Goal: Information Seeking & Learning: Learn about a topic

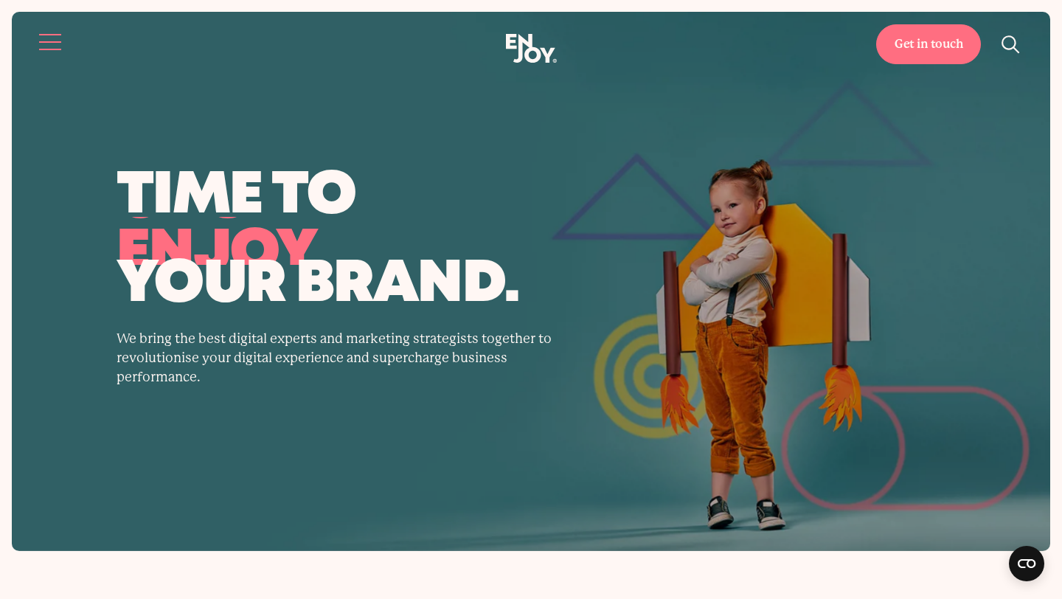
click at [41, 50] on button "Site navigation" at bounding box center [50, 42] width 31 height 31
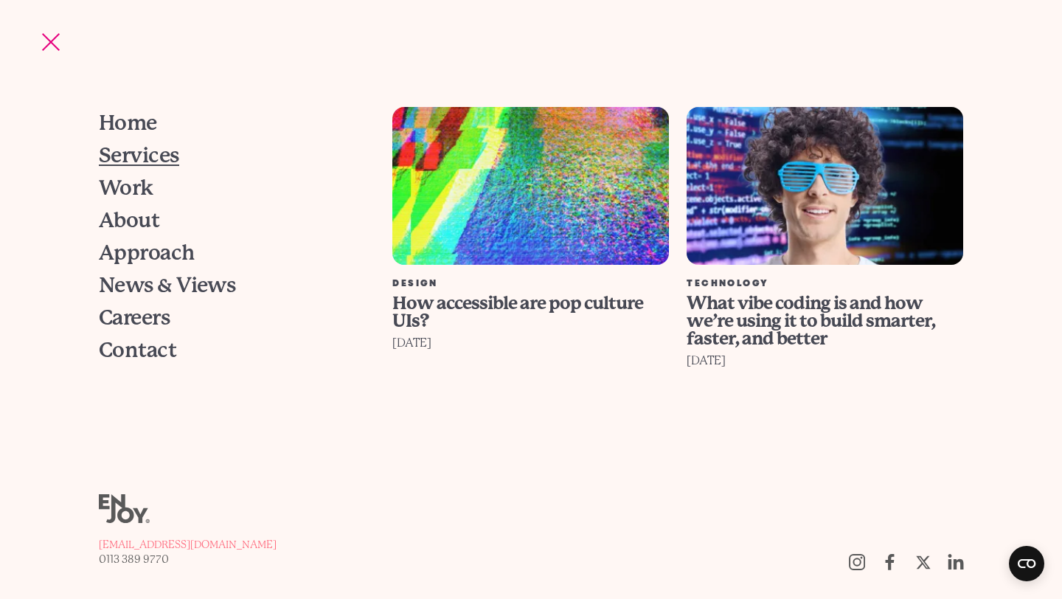
click at [156, 154] on span "Services" at bounding box center [139, 155] width 80 height 21
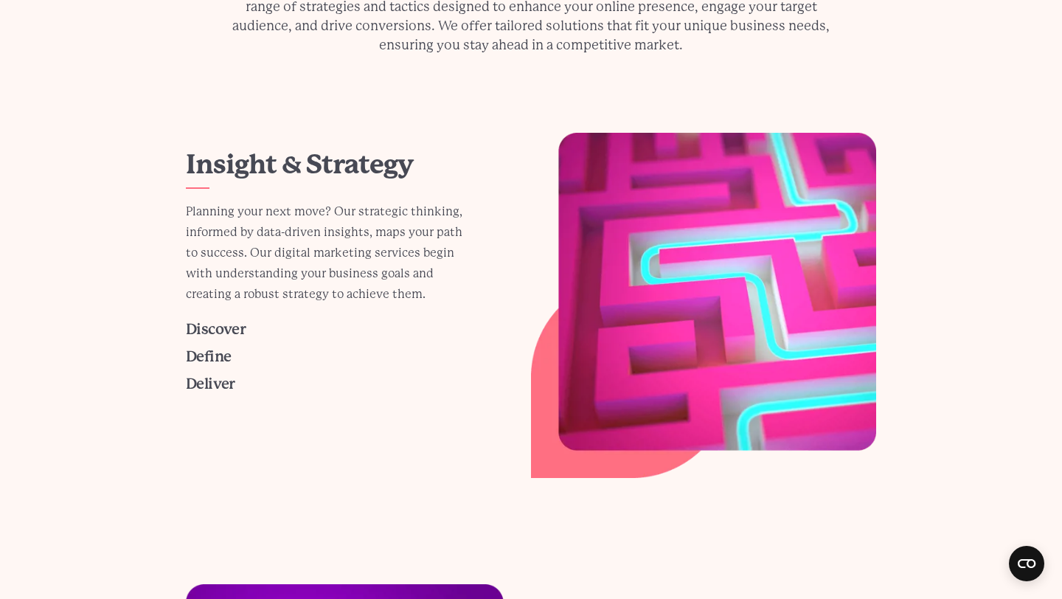
scroll to position [236, 0]
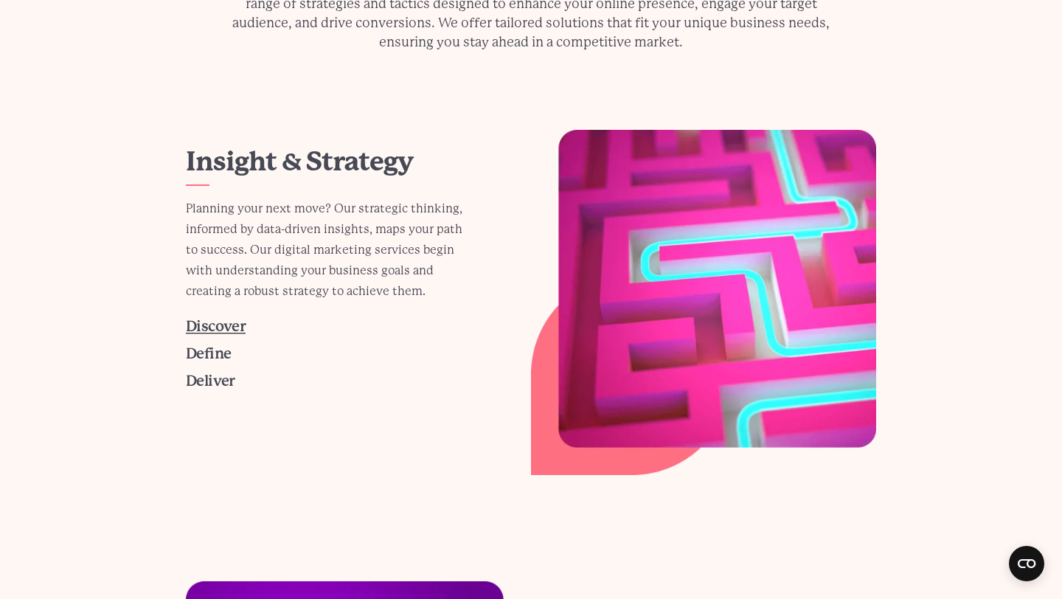
click at [228, 330] on span "Discover" at bounding box center [216, 326] width 60 height 17
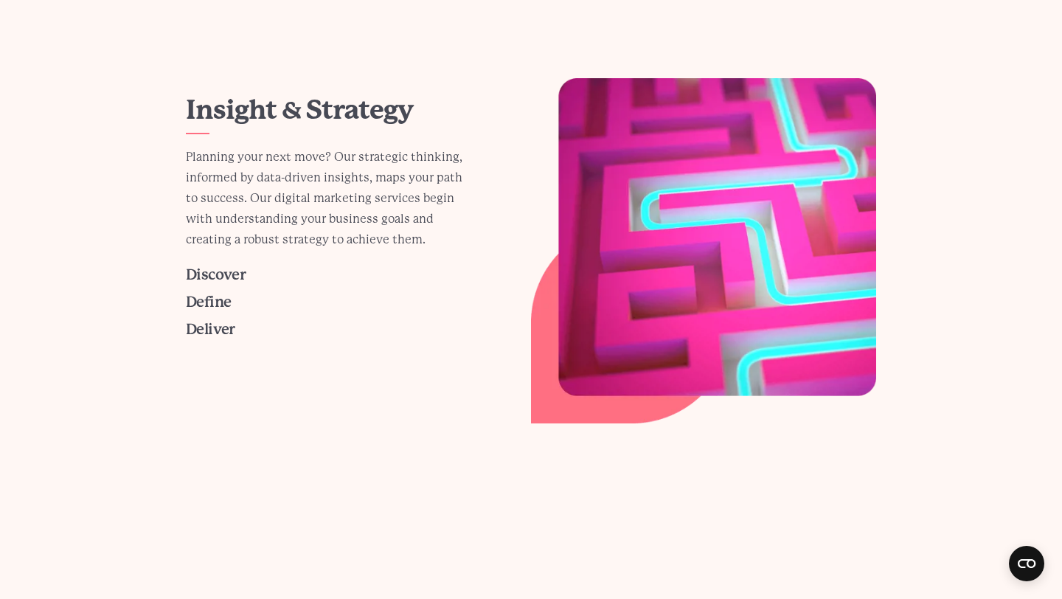
scroll to position [301, 0]
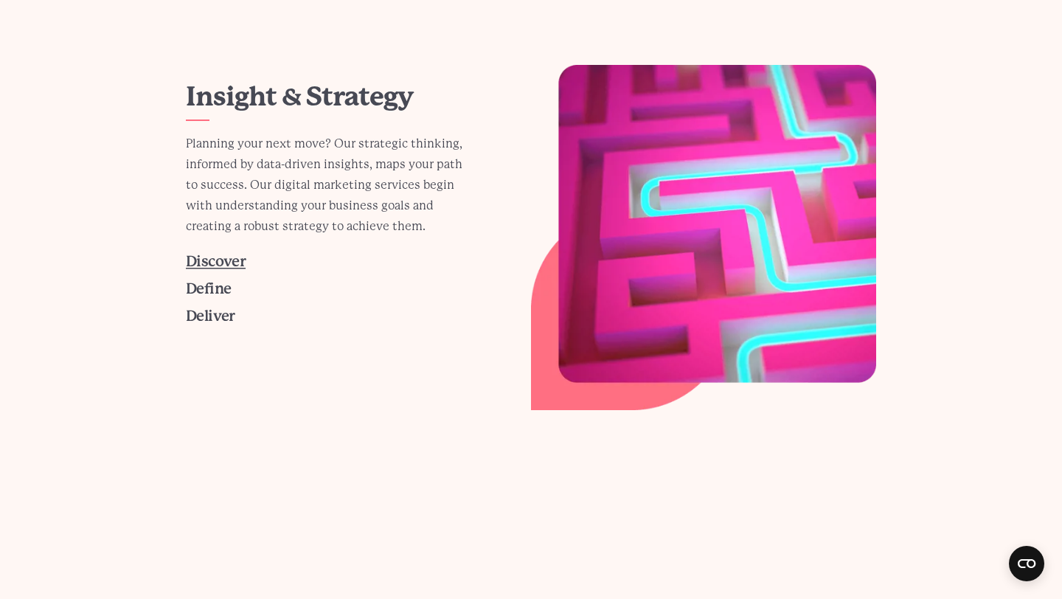
click at [199, 261] on span "Discover" at bounding box center [216, 261] width 60 height 17
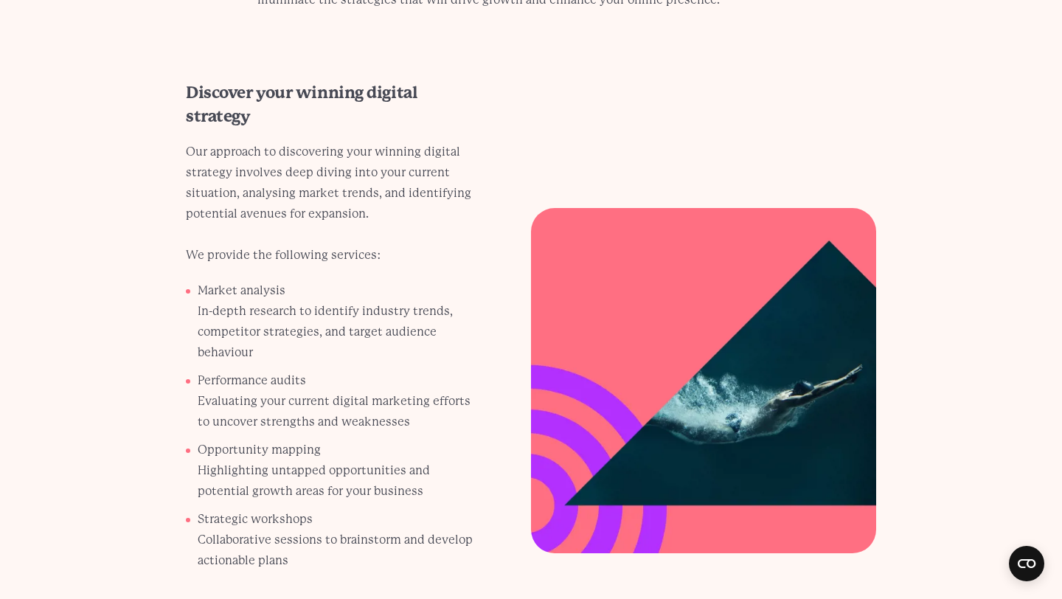
scroll to position [489, 0]
